Goal: Find specific page/section: Find specific page/section

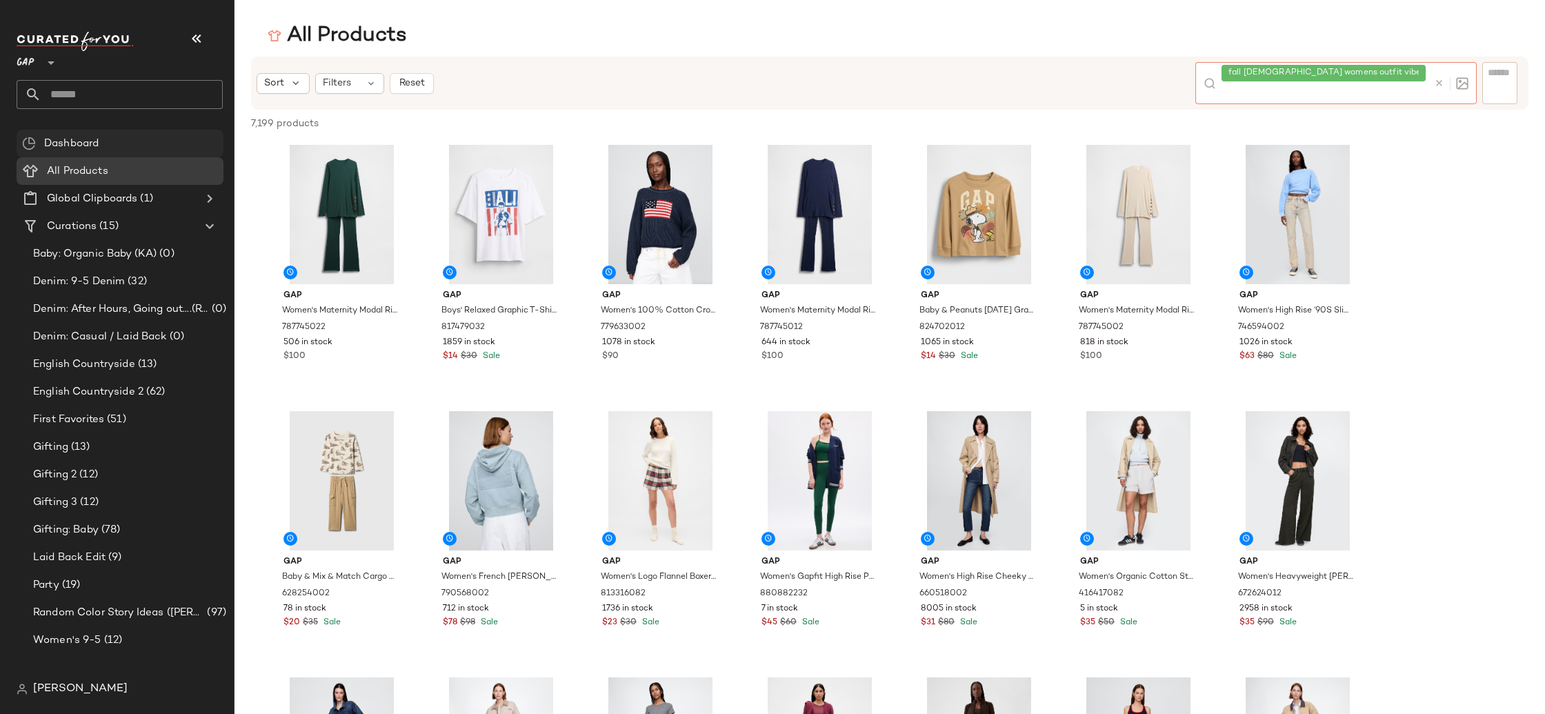
click at [41, 67] on div at bounding box center [49, 54] width 19 height 34
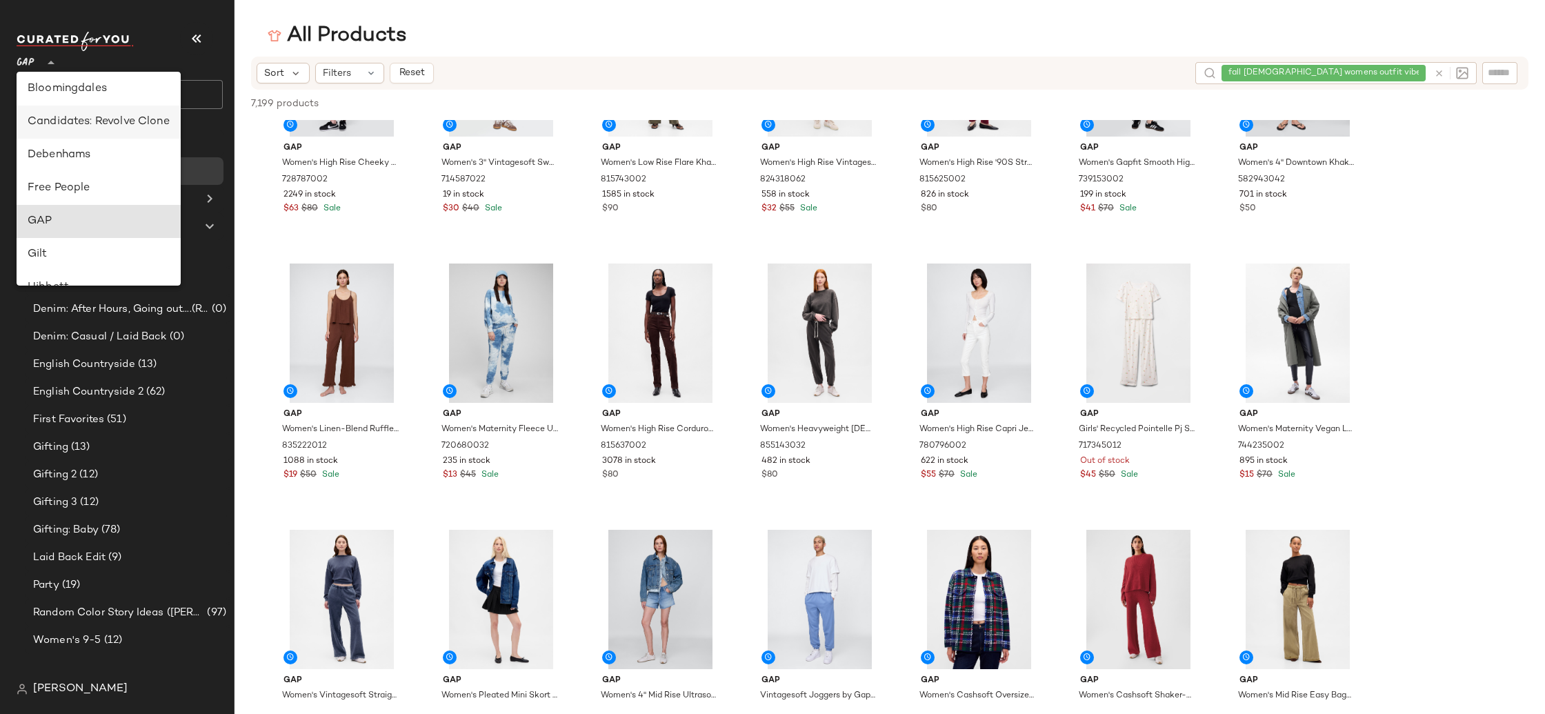
scroll to position [206, 0]
click at [121, 150] on div "Debenhams" at bounding box center [99, 152] width 142 height 17
type input "**"
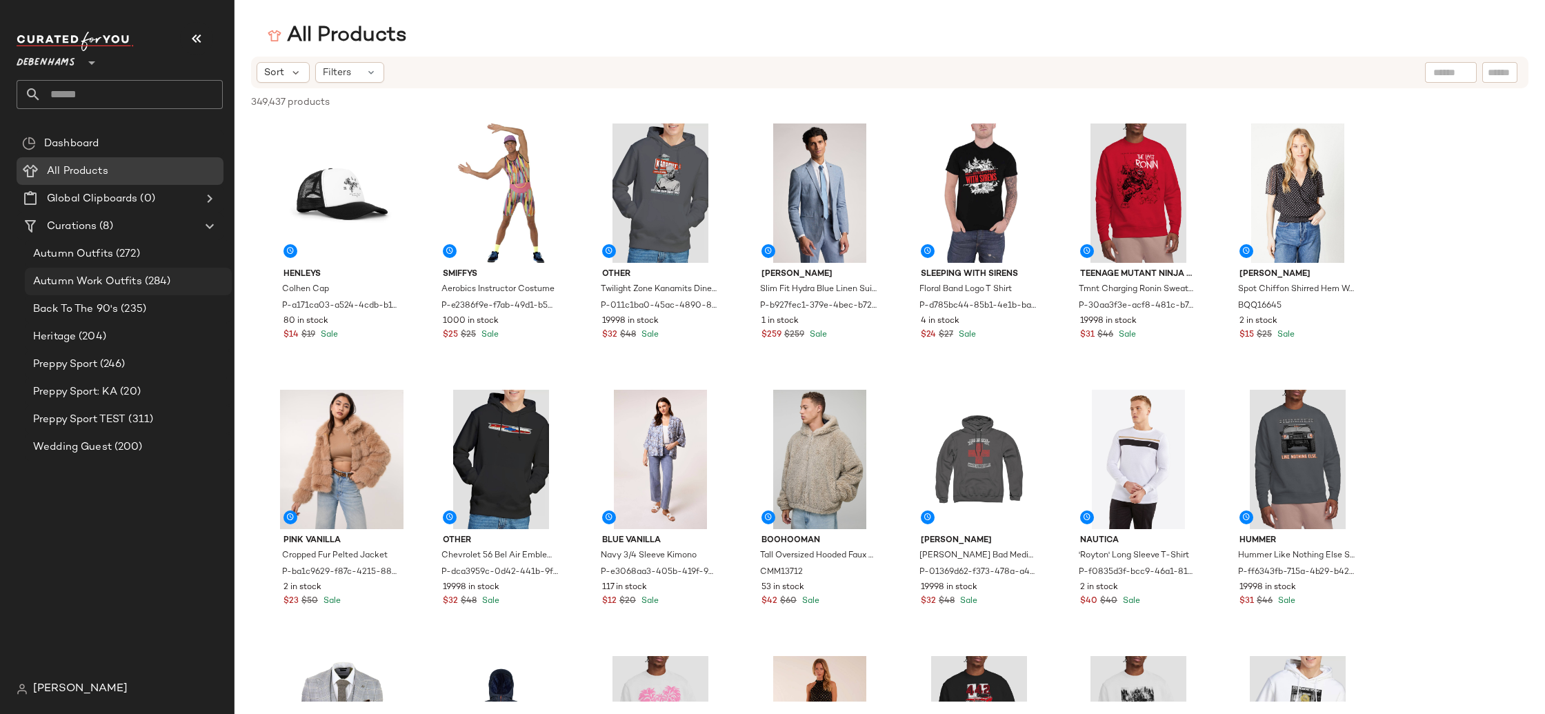
click at [143, 280] on span "(284)" at bounding box center [156, 282] width 29 height 16
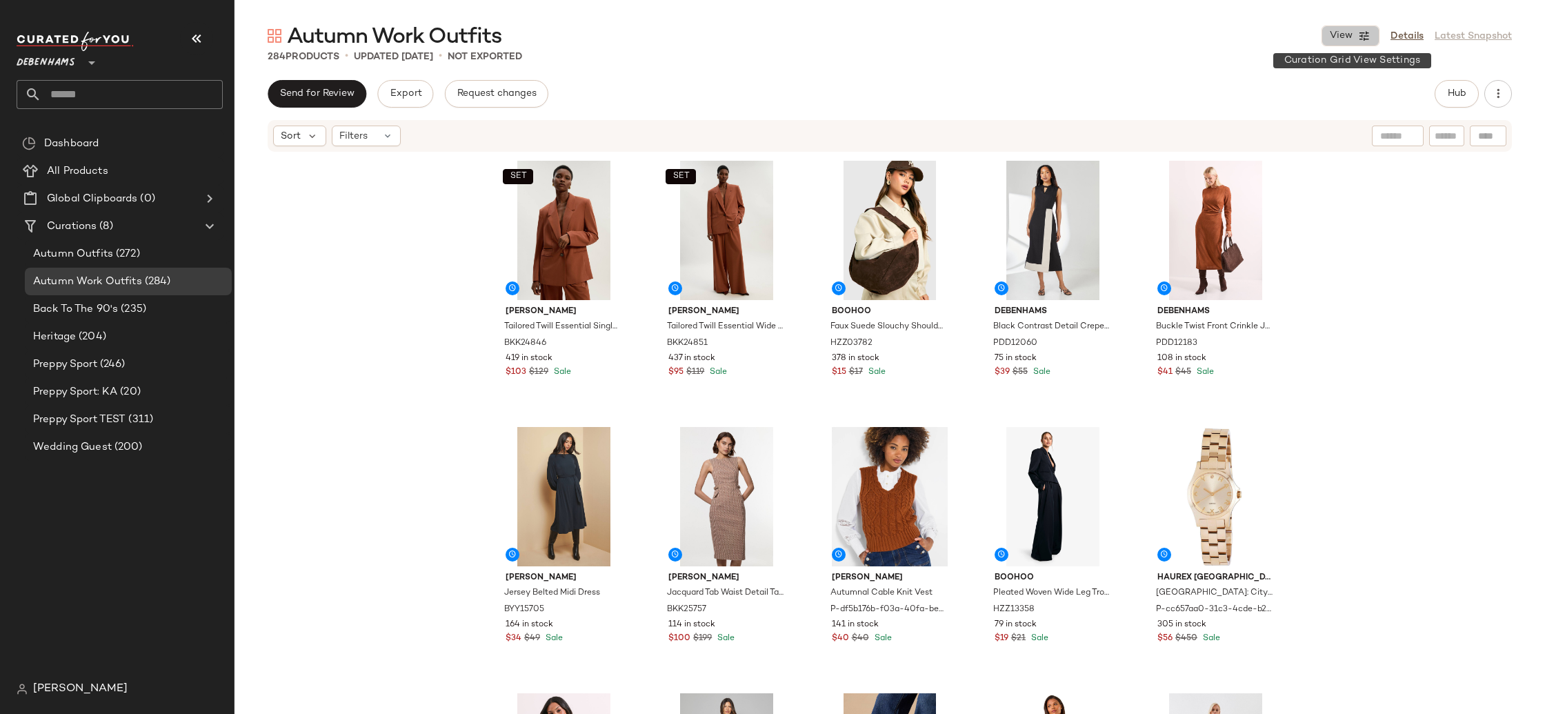
drag, startPoint x: 1349, startPoint y: 32, endPoint x: 1285, endPoint y: 123, distance: 111.3
click at [1349, 33] on span "View" at bounding box center [1340, 35] width 23 height 11
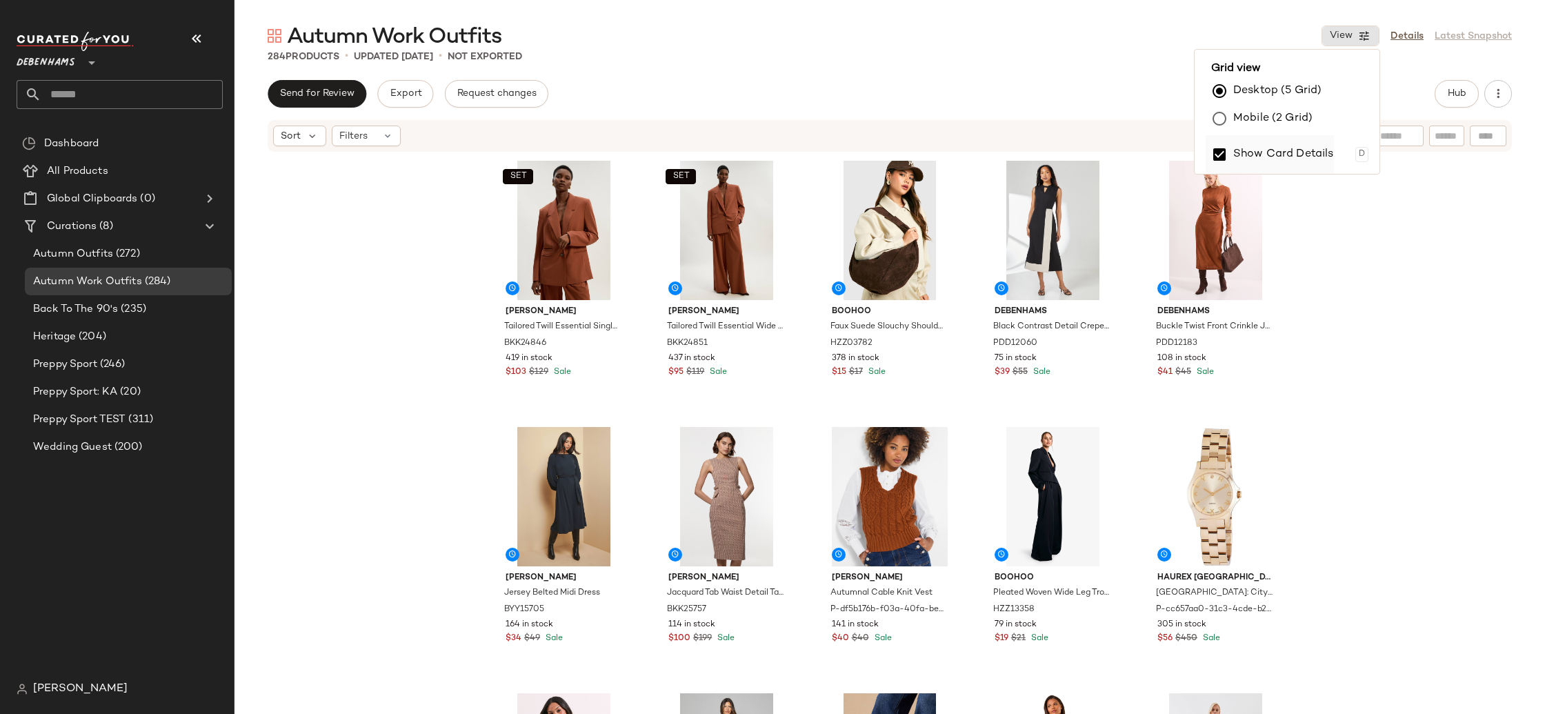
click at [1241, 150] on label "Show Card Details" at bounding box center [1283, 154] width 101 height 39
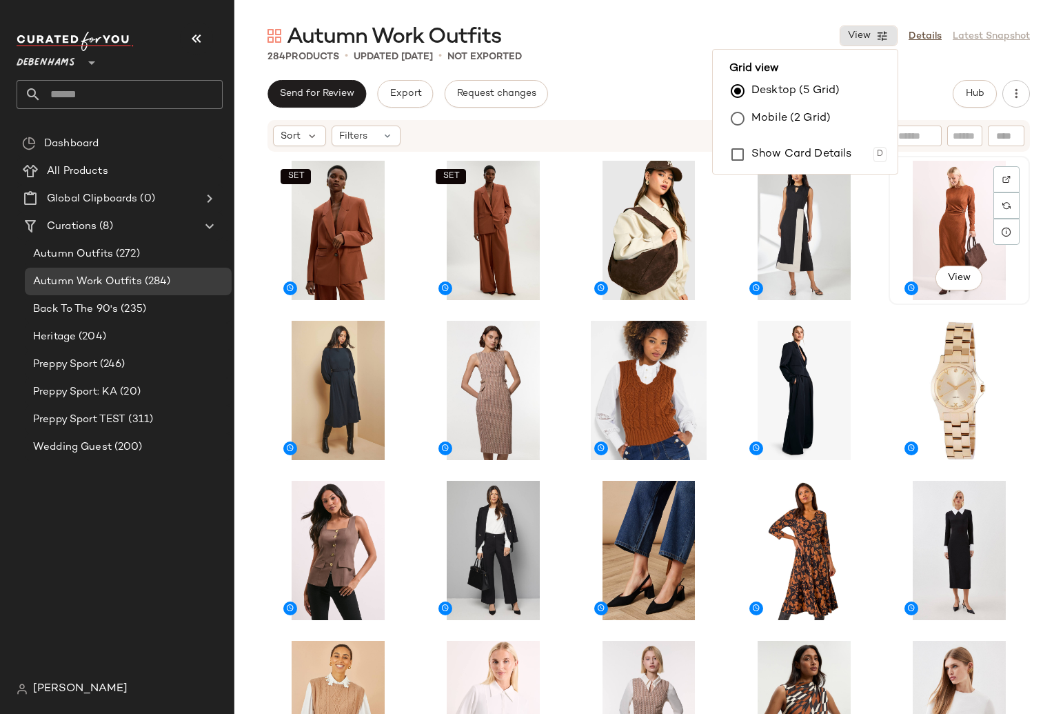
click at [1018, 239] on div "View" at bounding box center [959, 230] width 139 height 146
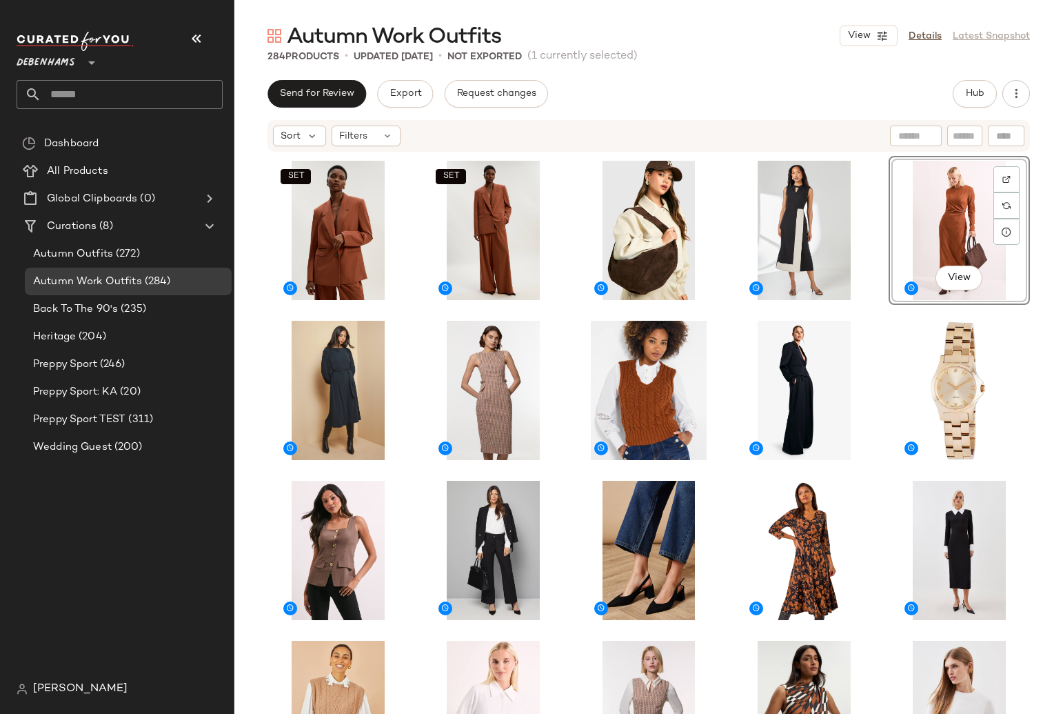
drag, startPoint x: 1036, startPoint y: 244, endPoint x: 1046, endPoint y: 259, distance: 18.4
click at [1036, 244] on div "SET SET View" at bounding box center [648, 454] width 829 height 602
